Goal: Information Seeking & Learning: Learn about a topic

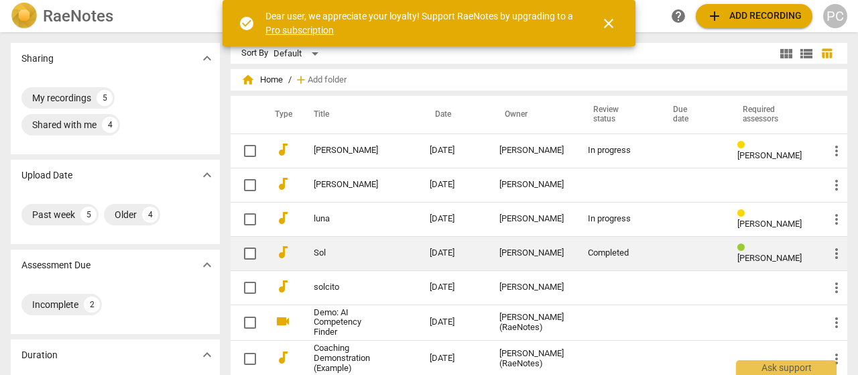
click at [359, 243] on td "Sol" at bounding box center [358, 253] width 121 height 34
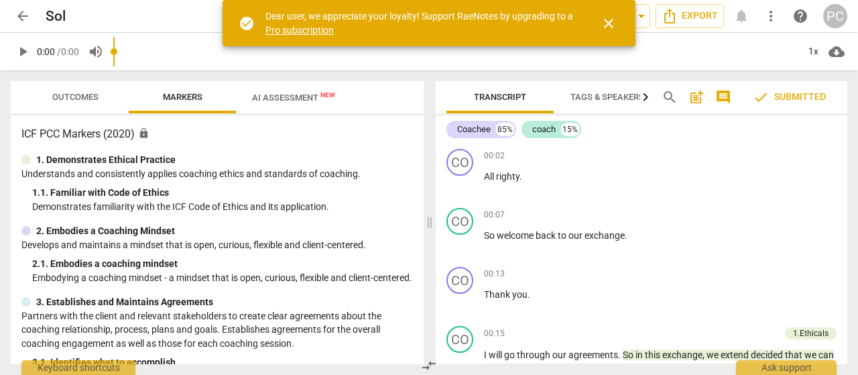
click at [75, 86] on button "Outcomes" at bounding box center [74, 97] width 107 height 32
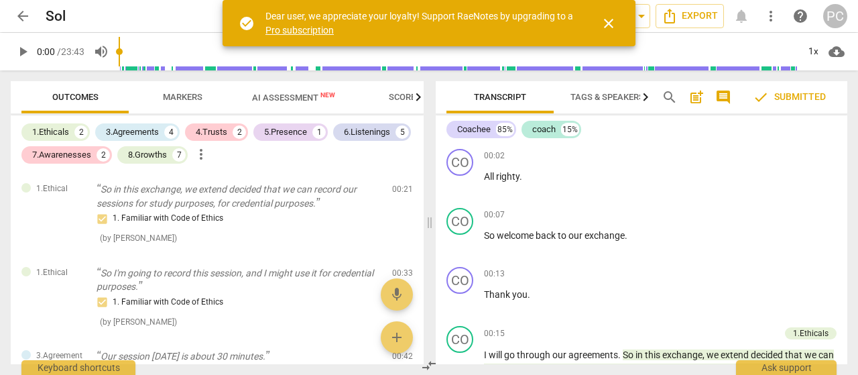
click at [33, 9] on span "arrow_back" at bounding box center [23, 16] width 24 height 16
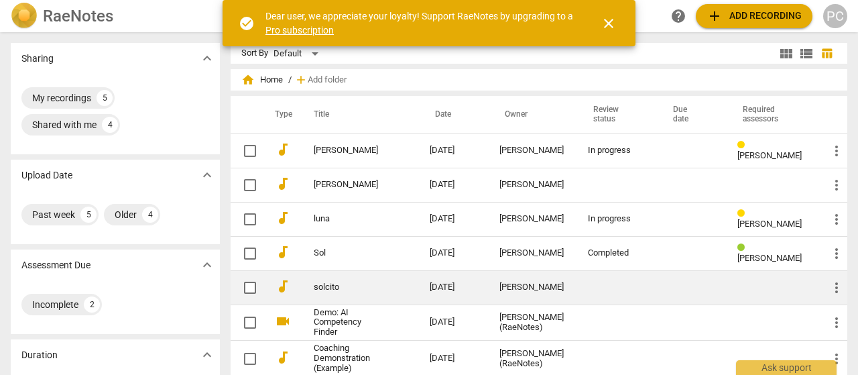
click at [374, 282] on link "solcito" at bounding box center [348, 287] width 68 height 10
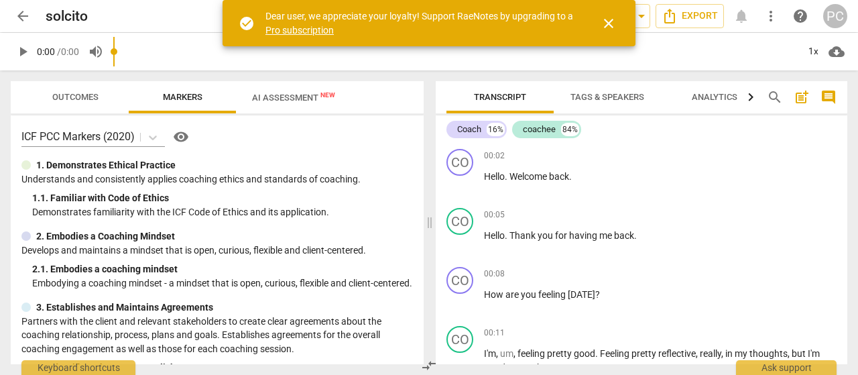
click at [67, 57] on span "/ 0:00" at bounding box center [68, 51] width 22 height 11
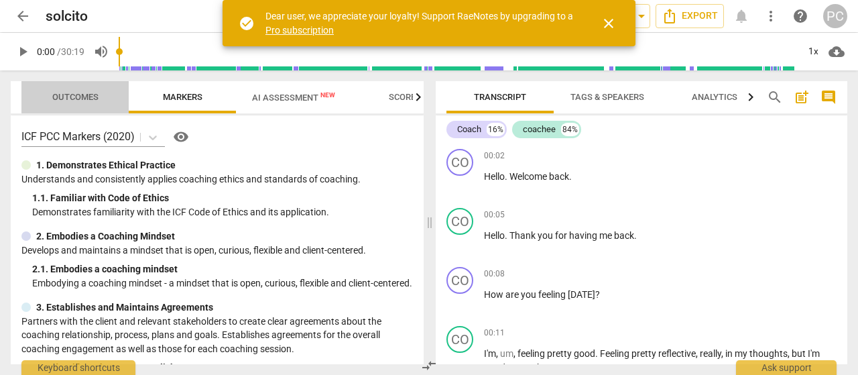
click at [52, 84] on button "Outcomes" at bounding box center [74, 97] width 107 height 32
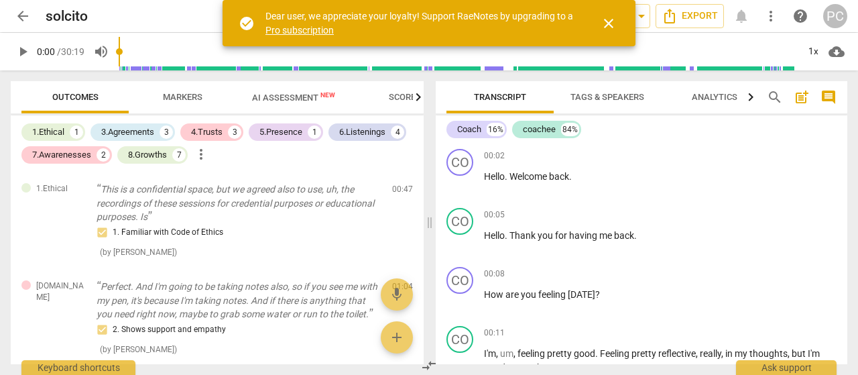
click at [21, 14] on span "arrow_back" at bounding box center [23, 16] width 16 height 16
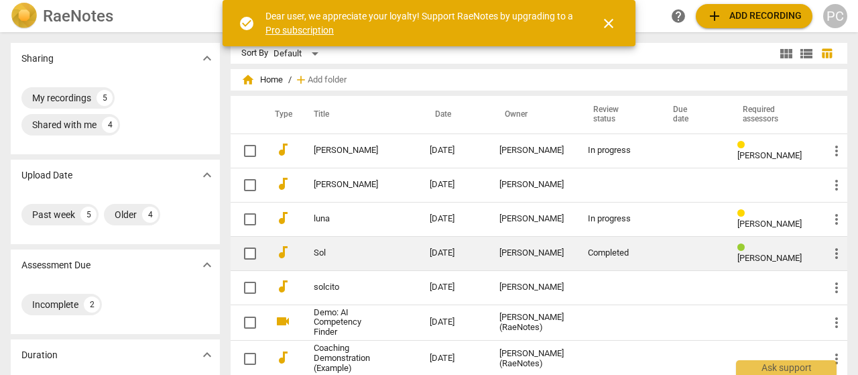
click at [326, 246] on td "Sol" at bounding box center [358, 253] width 121 height 34
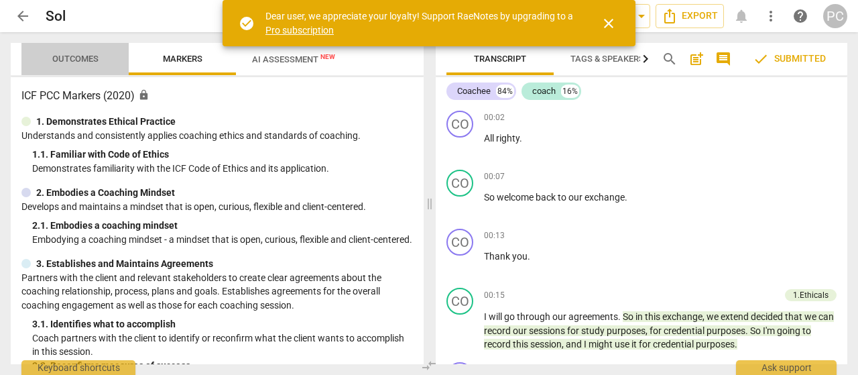
click at [56, 61] on span "Outcomes" at bounding box center [75, 59] width 46 height 10
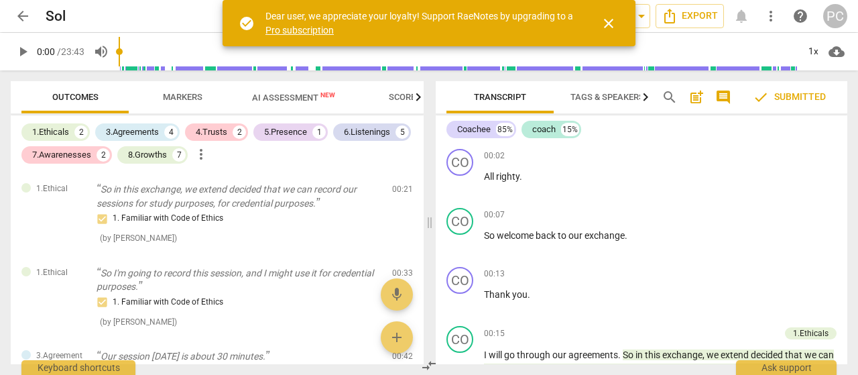
click at [18, 14] on span "arrow_back" at bounding box center [23, 16] width 16 height 16
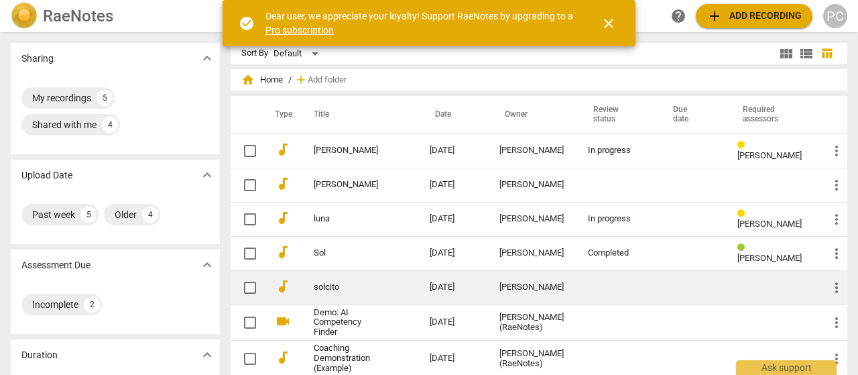
click at [323, 288] on link "solcito" at bounding box center [348, 287] width 68 height 10
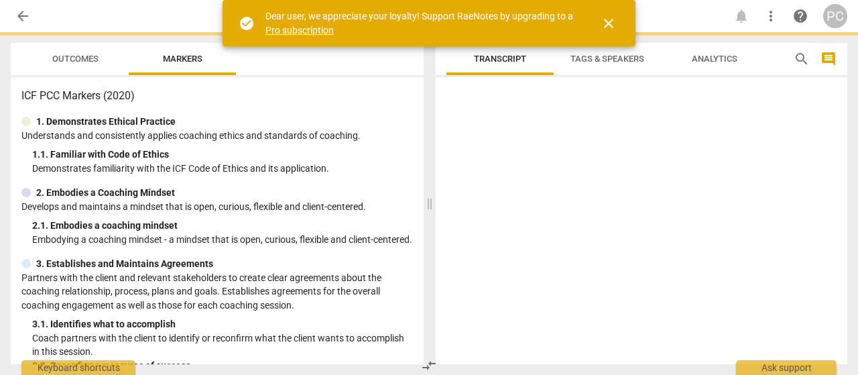
click at [76, 64] on span "Outcomes" at bounding box center [75, 59] width 46 height 10
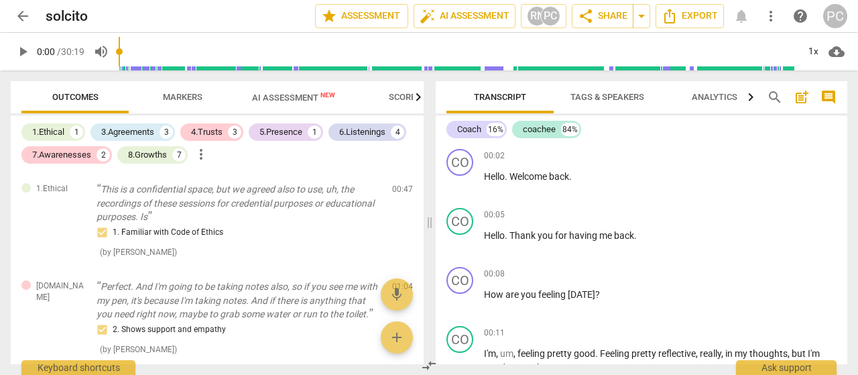
click at [19, 17] on span "arrow_back" at bounding box center [23, 16] width 16 height 16
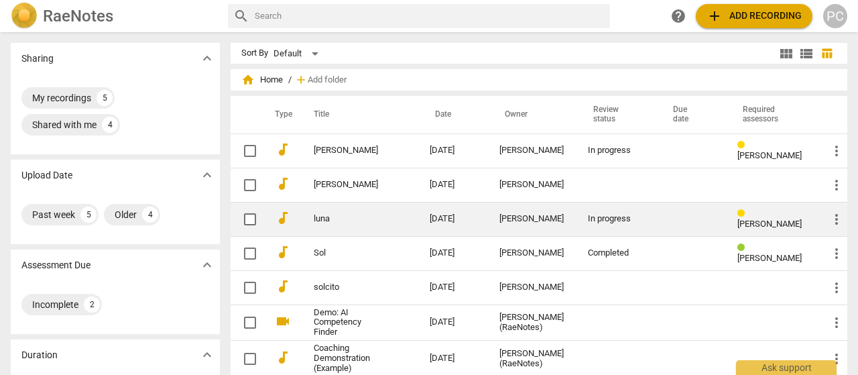
click at [328, 220] on link "luna" at bounding box center [348, 219] width 68 height 10
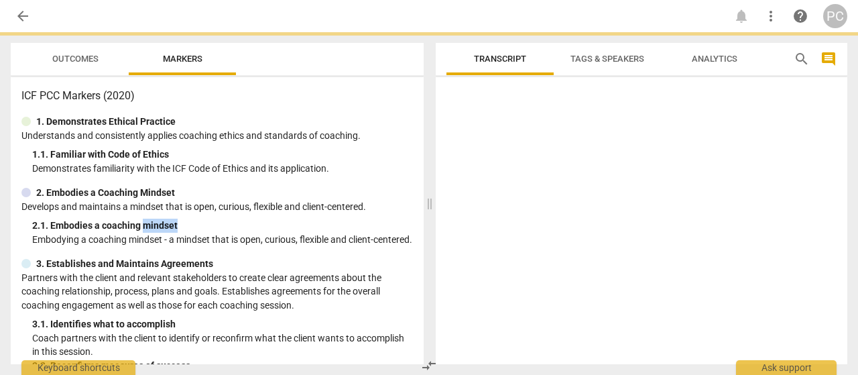
click at [328, 220] on div "2. 1. Embodies a coaching mindset" at bounding box center [222, 226] width 381 height 14
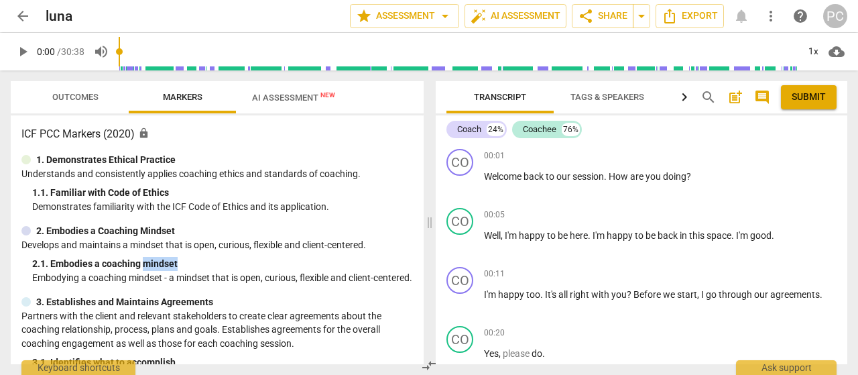
click at [50, 101] on span "Outcomes" at bounding box center [75, 98] width 78 height 18
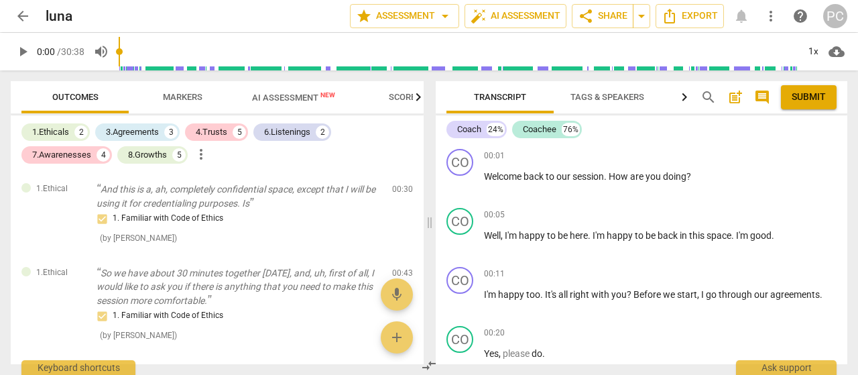
click at [18, 23] on span "arrow_back" at bounding box center [23, 16] width 16 height 16
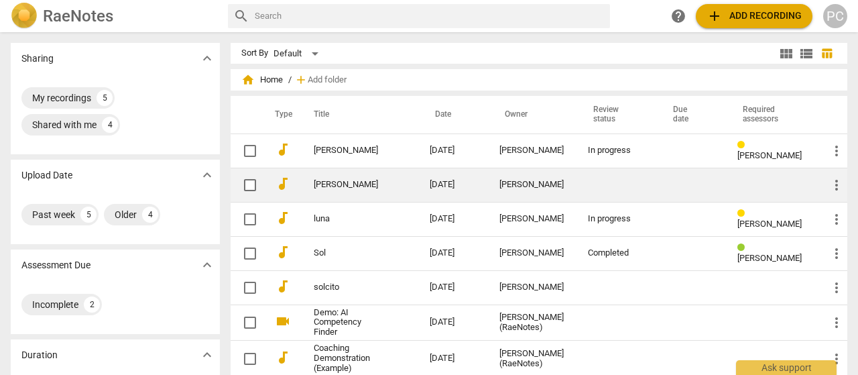
click at [340, 182] on link "[PERSON_NAME]" at bounding box center [348, 185] width 68 height 10
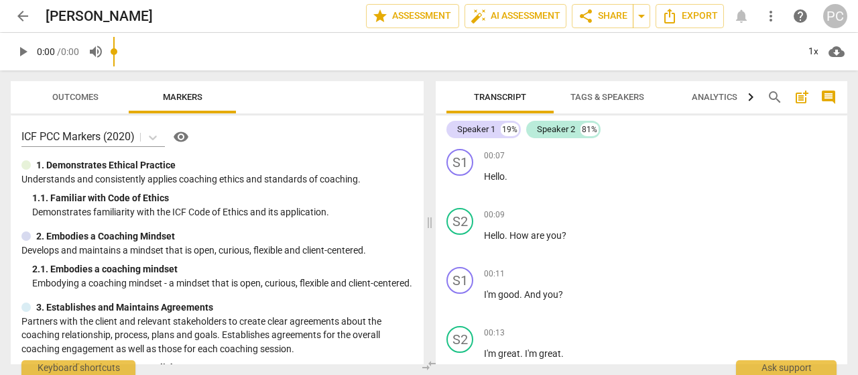
click at [62, 62] on div "play_arrow 0:00 / 0:00 volume_up 1x cloud_download" at bounding box center [429, 52] width 837 height 38
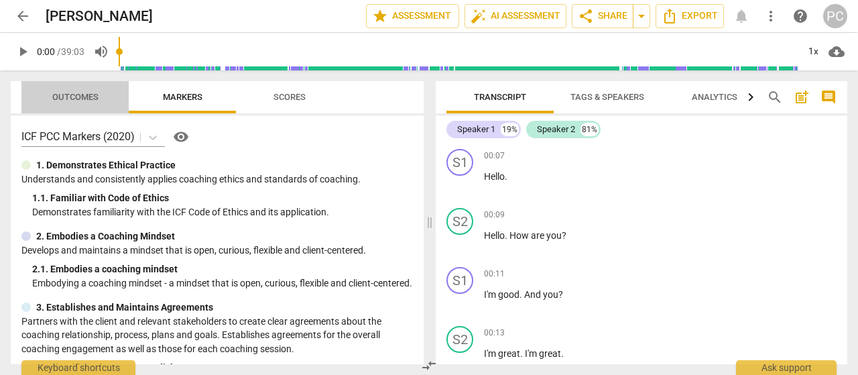
click at [65, 89] on span "Outcomes" at bounding box center [75, 98] width 78 height 18
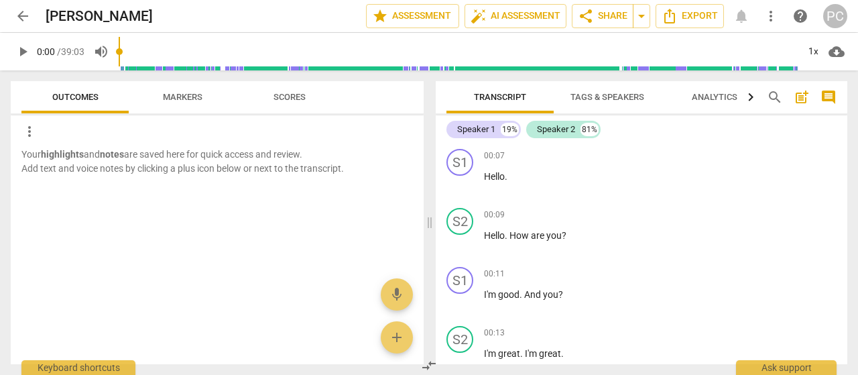
click at [72, 99] on span "Outcomes" at bounding box center [75, 97] width 46 height 10
click at [181, 96] on span "Markers" at bounding box center [183, 97] width 40 height 10
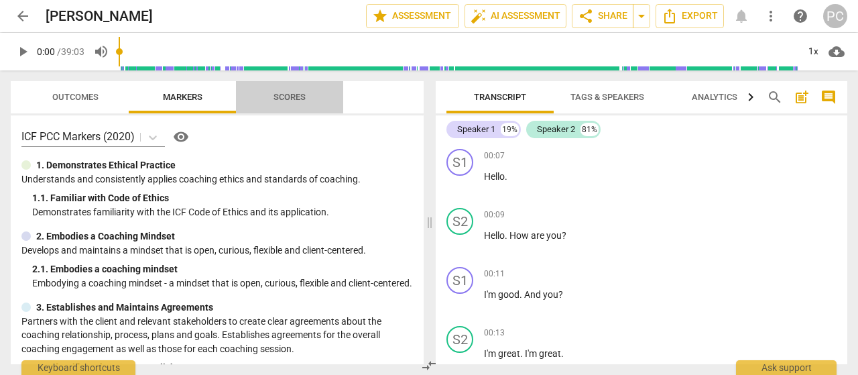
click at [250, 101] on span "Scores" at bounding box center [289, 98] width 107 height 18
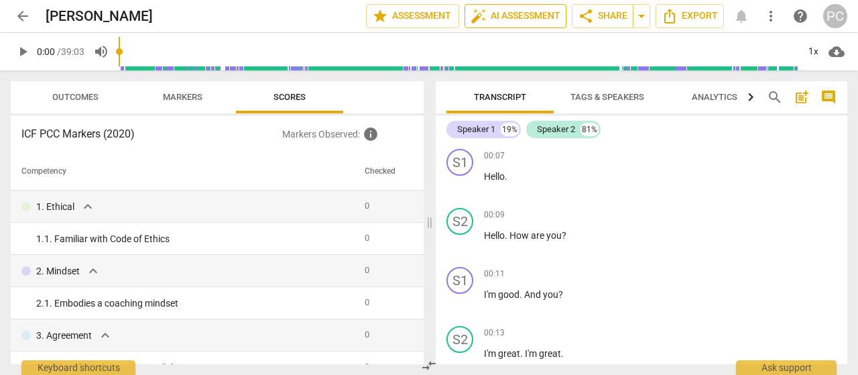
click at [513, 13] on span "auto_fix_high AI Assessment" at bounding box center [516, 16] width 90 height 16
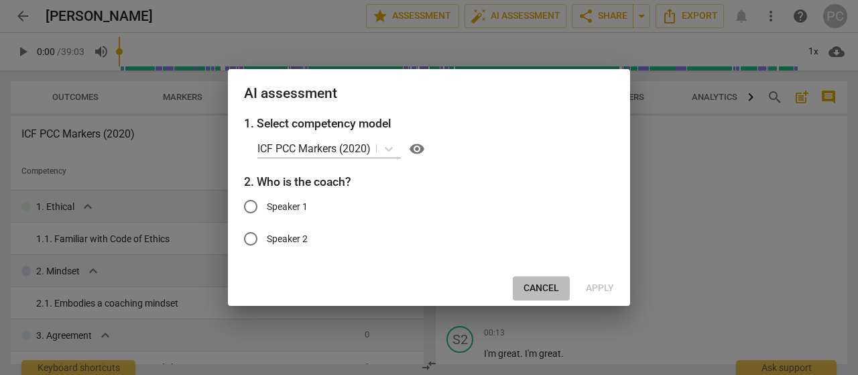
click at [534, 297] on button "Cancel" at bounding box center [541, 288] width 57 height 24
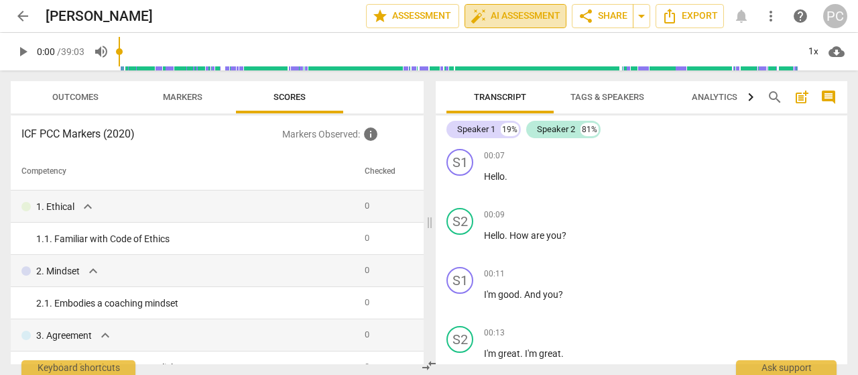
click at [490, 7] on button "auto_fix_high AI Assessment" at bounding box center [516, 16] width 102 height 24
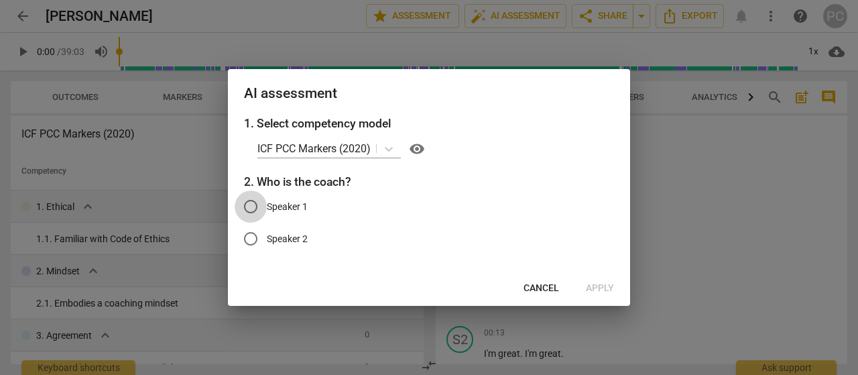
click at [255, 205] on input "Speaker 1" at bounding box center [251, 206] width 32 height 32
radio input "true"
click at [599, 287] on span "Apply" at bounding box center [600, 288] width 28 height 13
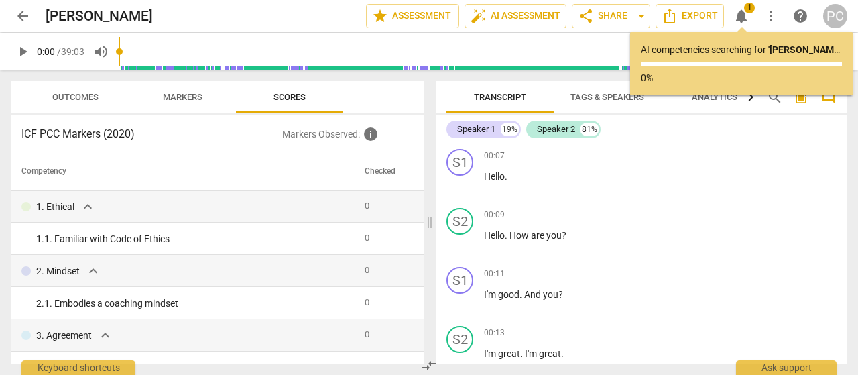
click at [17, 19] on span "arrow_back" at bounding box center [23, 16] width 16 height 16
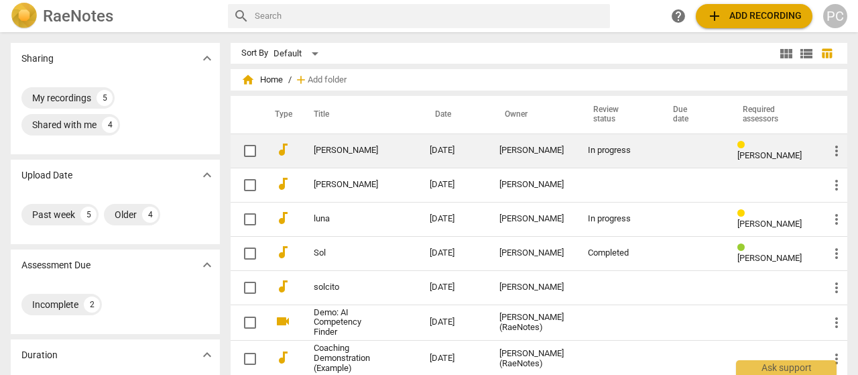
click at [320, 148] on link "[PERSON_NAME]" at bounding box center [348, 151] width 68 height 10
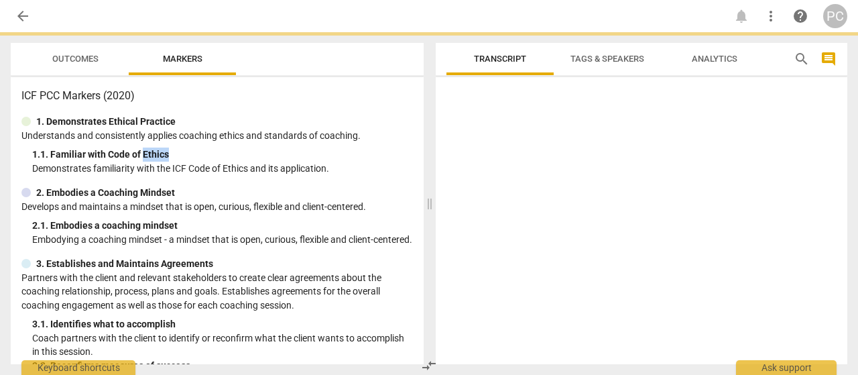
click at [320, 148] on div "1. 1. Familiar with Code of Ethics" at bounding box center [222, 155] width 381 height 14
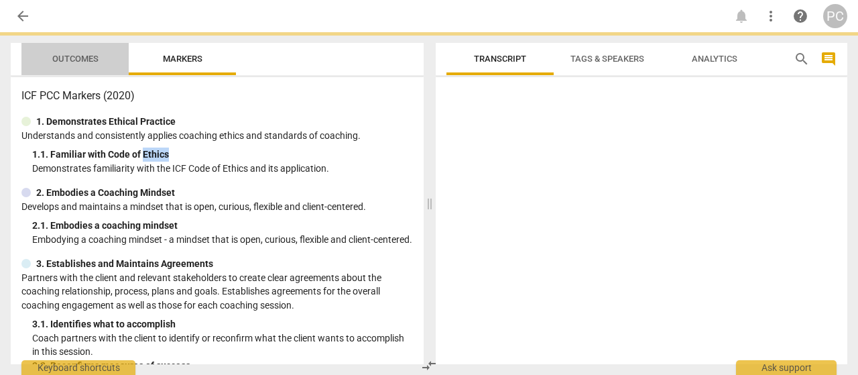
click at [74, 62] on span "Outcomes" at bounding box center [75, 59] width 46 height 10
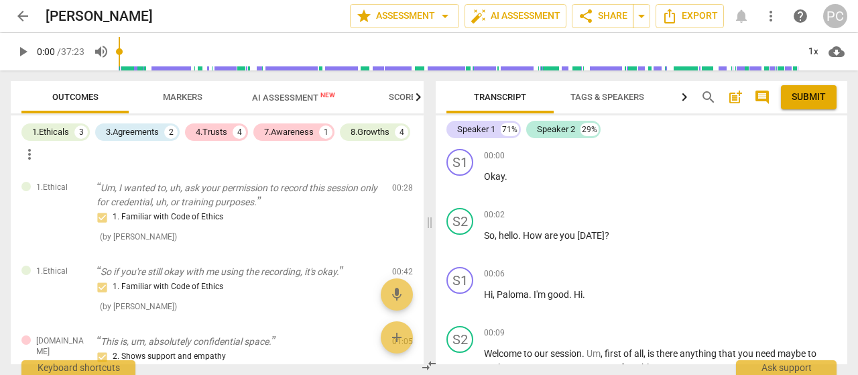
click at [15, 19] on span "arrow_back" at bounding box center [23, 16] width 16 height 16
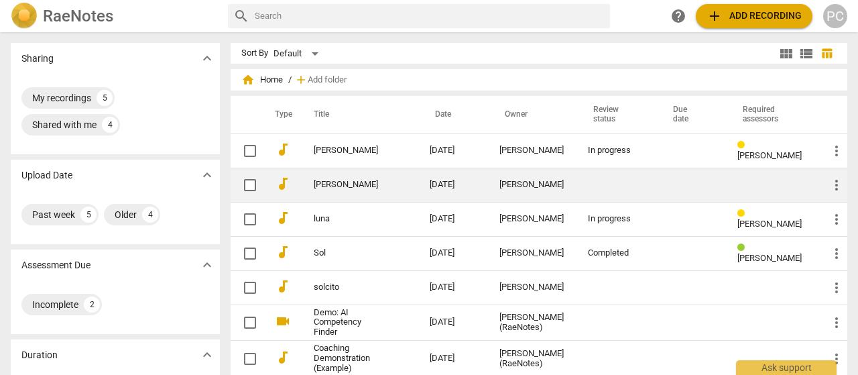
click at [325, 179] on td "[PERSON_NAME]" at bounding box center [358, 185] width 121 height 34
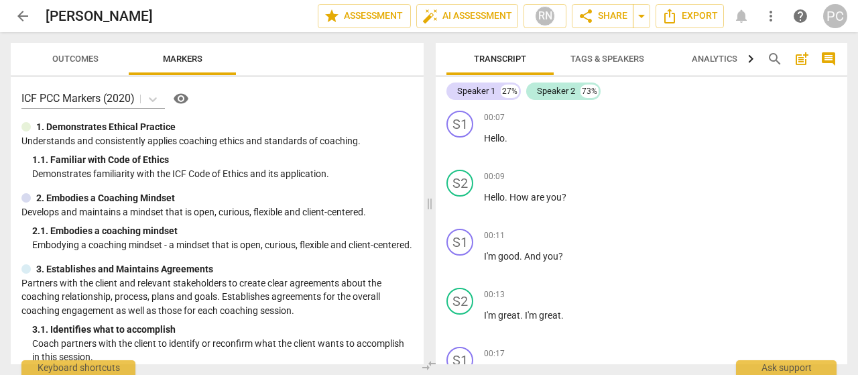
click at [71, 58] on span "Outcomes" at bounding box center [75, 59] width 46 height 10
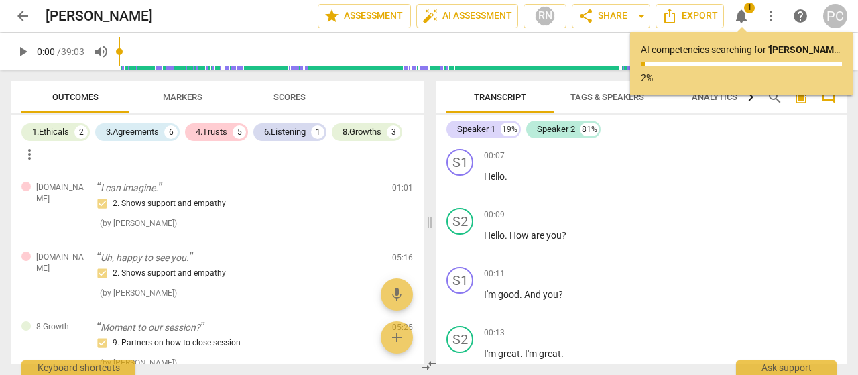
click at [21, 19] on span "arrow_back" at bounding box center [23, 16] width 16 height 16
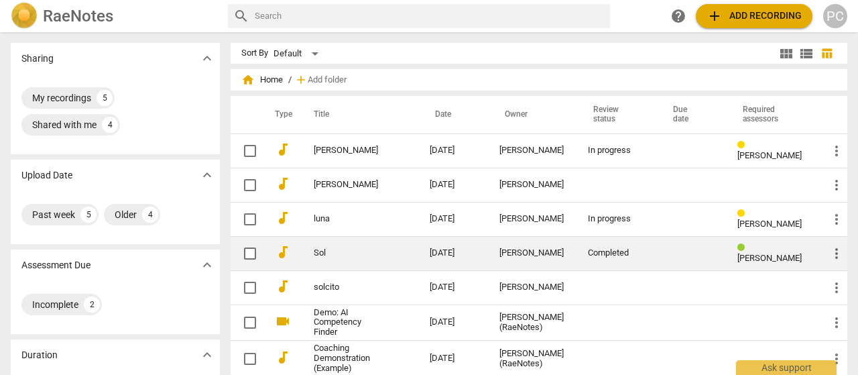
click at [330, 252] on link "Sol" at bounding box center [348, 253] width 68 height 10
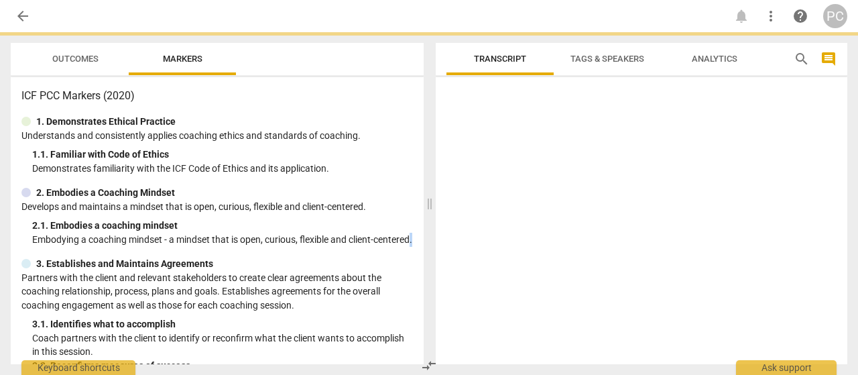
click at [330, 247] on p "Embodying a coaching mindset - a mindset that is open, curious, flexible and cl…" at bounding box center [222, 240] width 381 height 14
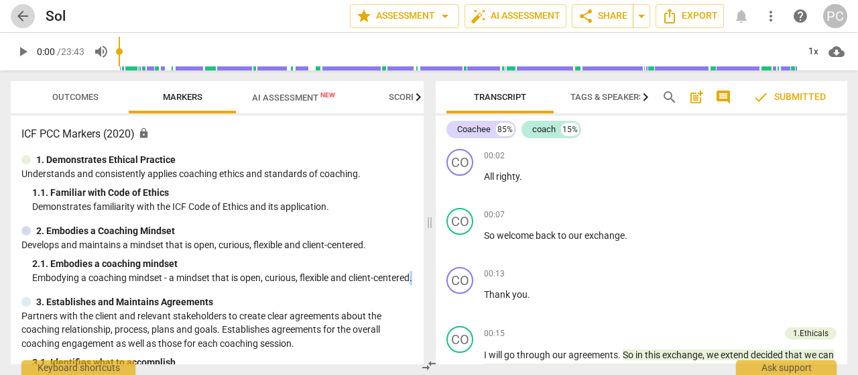
click at [26, 25] on button "arrow_back" at bounding box center [23, 16] width 24 height 24
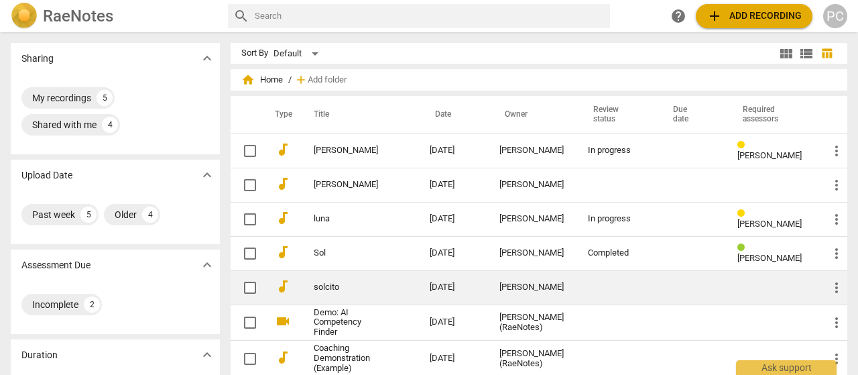
click at [328, 282] on link "solcito" at bounding box center [348, 287] width 68 height 10
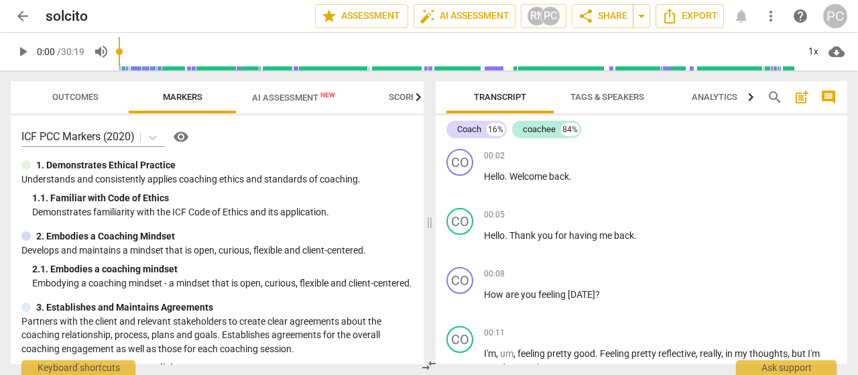
click at [13, 15] on span "arrow_back" at bounding box center [23, 16] width 24 height 16
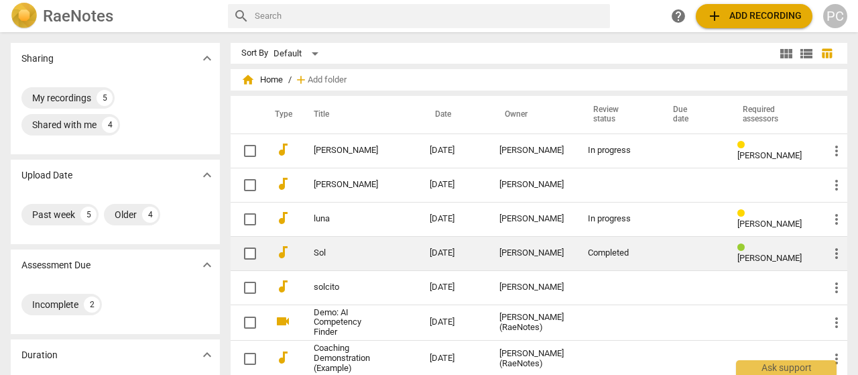
click at [317, 250] on link "Sol" at bounding box center [348, 253] width 68 height 10
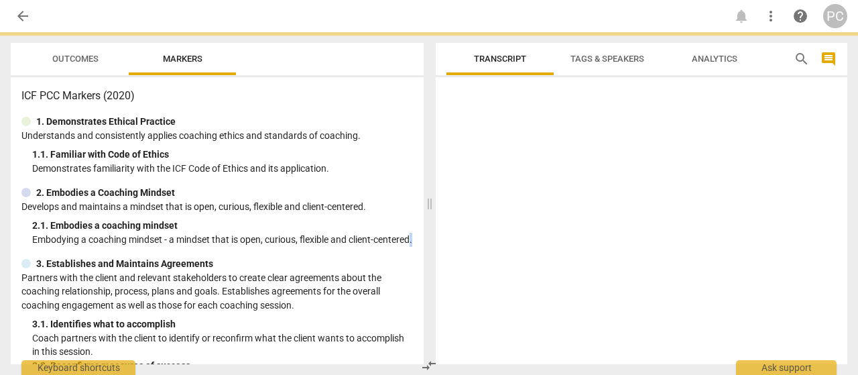
click at [317, 247] on p "Embodying a coaching mindset - a mindset that is open, curious, flexible and cl…" at bounding box center [222, 240] width 381 height 14
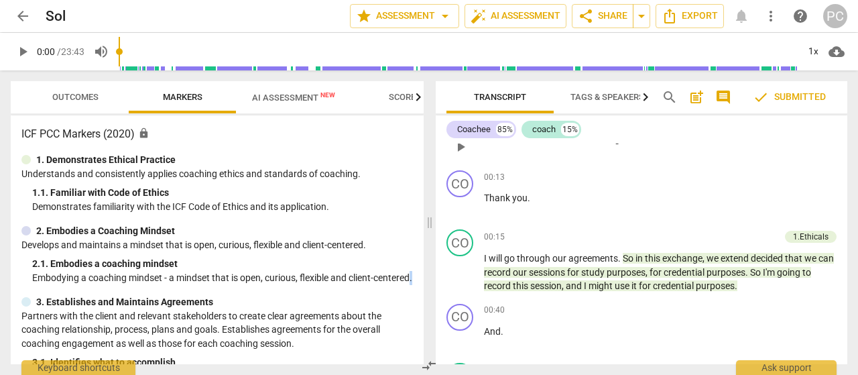
scroll to position [80, 0]
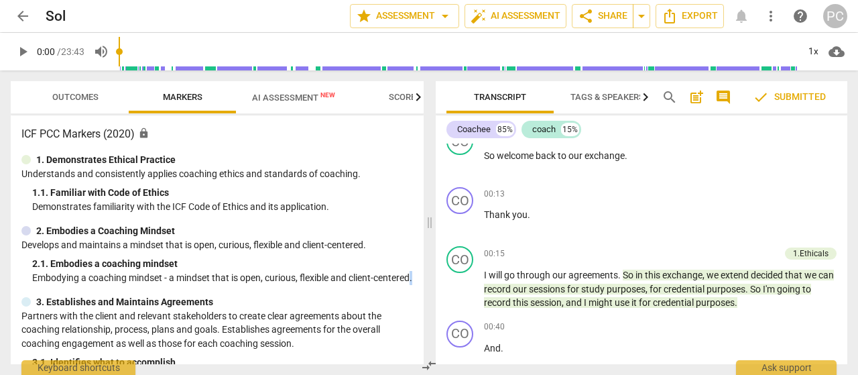
click at [18, 52] on span "play_arrow" at bounding box center [23, 52] width 16 height 16
click at [19, 50] on span "pause" at bounding box center [23, 52] width 16 height 16
type input "11"
click at [32, 19] on span "arrow_back" at bounding box center [23, 16] width 24 height 16
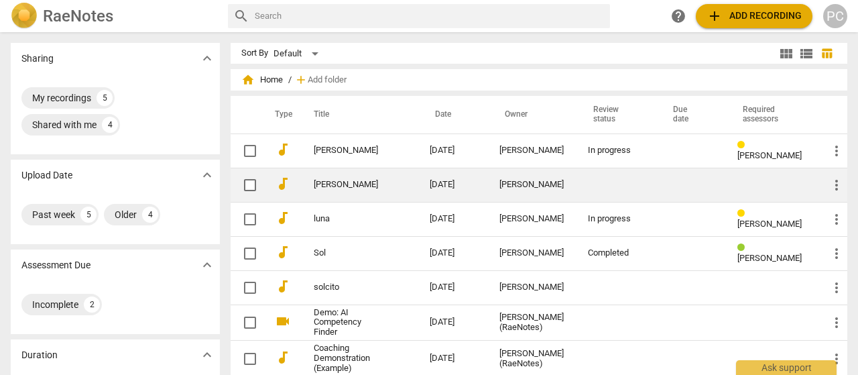
click at [351, 184] on link "[PERSON_NAME]" at bounding box center [348, 185] width 68 height 10
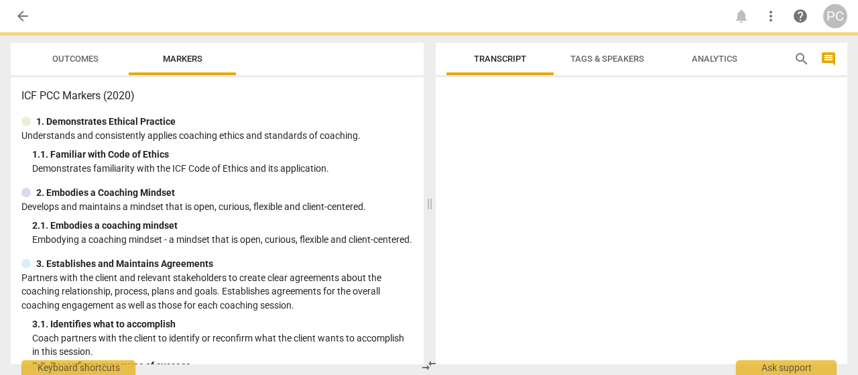
click at [78, 60] on span "Outcomes" at bounding box center [75, 59] width 46 height 10
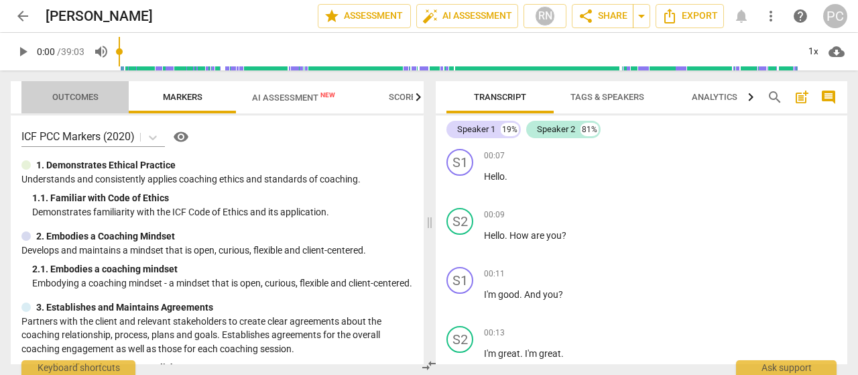
click at [64, 95] on span "Outcomes" at bounding box center [75, 97] width 46 height 10
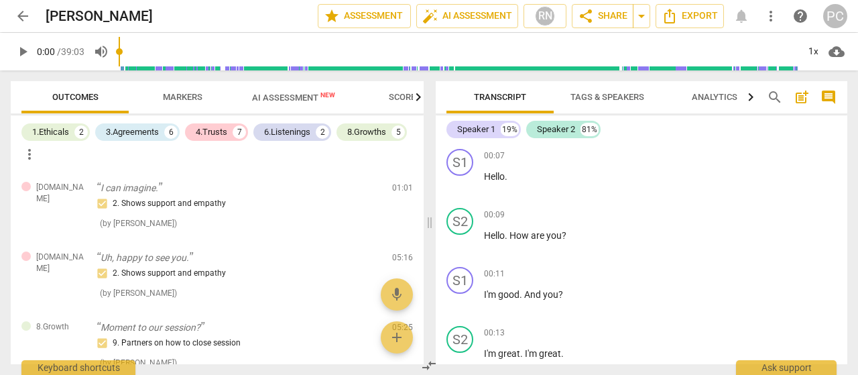
click at [21, 15] on span "arrow_back" at bounding box center [23, 16] width 16 height 16
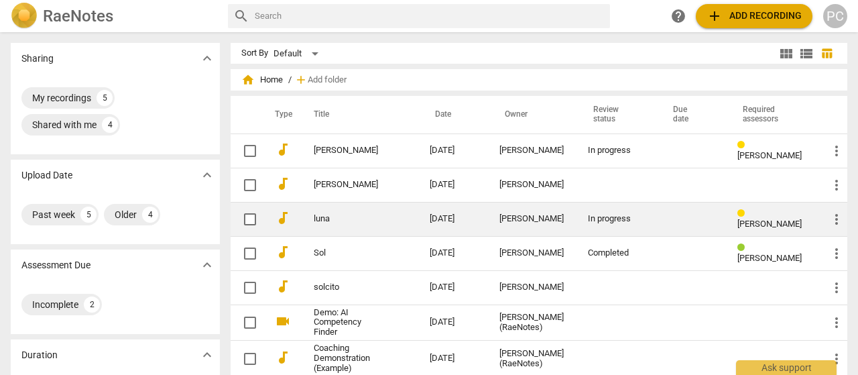
click at [323, 215] on link "luna" at bounding box center [348, 219] width 68 height 10
